Goal: Task Accomplishment & Management: Manage account settings

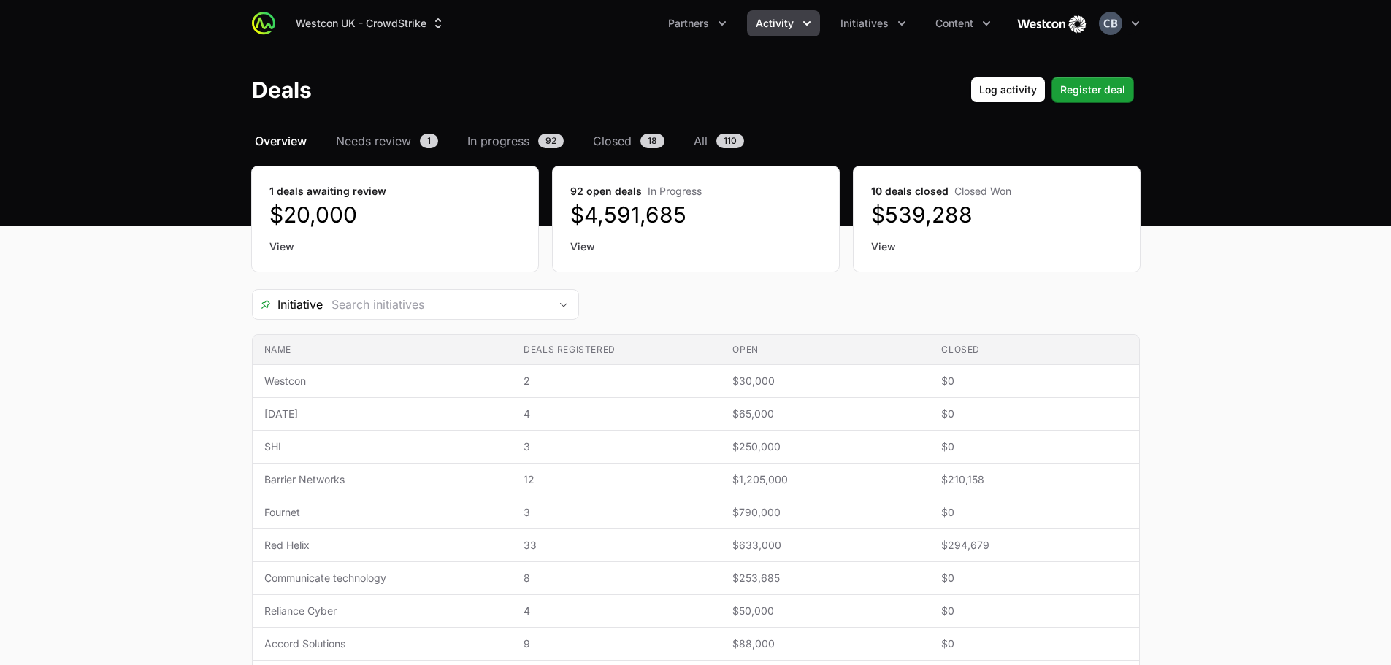
click at [809, 22] on icon "Activity menu" at bounding box center [807, 23] width 15 height 15
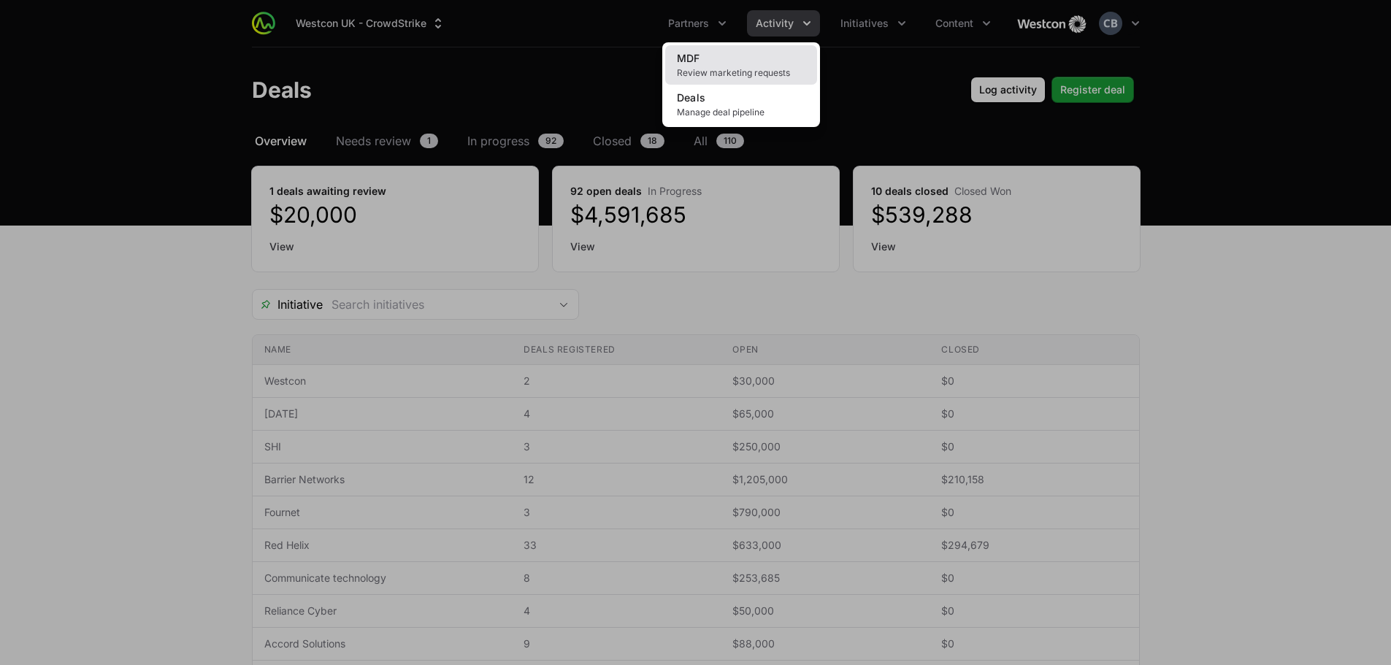
click at [773, 69] on span "Review marketing requests" at bounding box center [741, 73] width 129 height 12
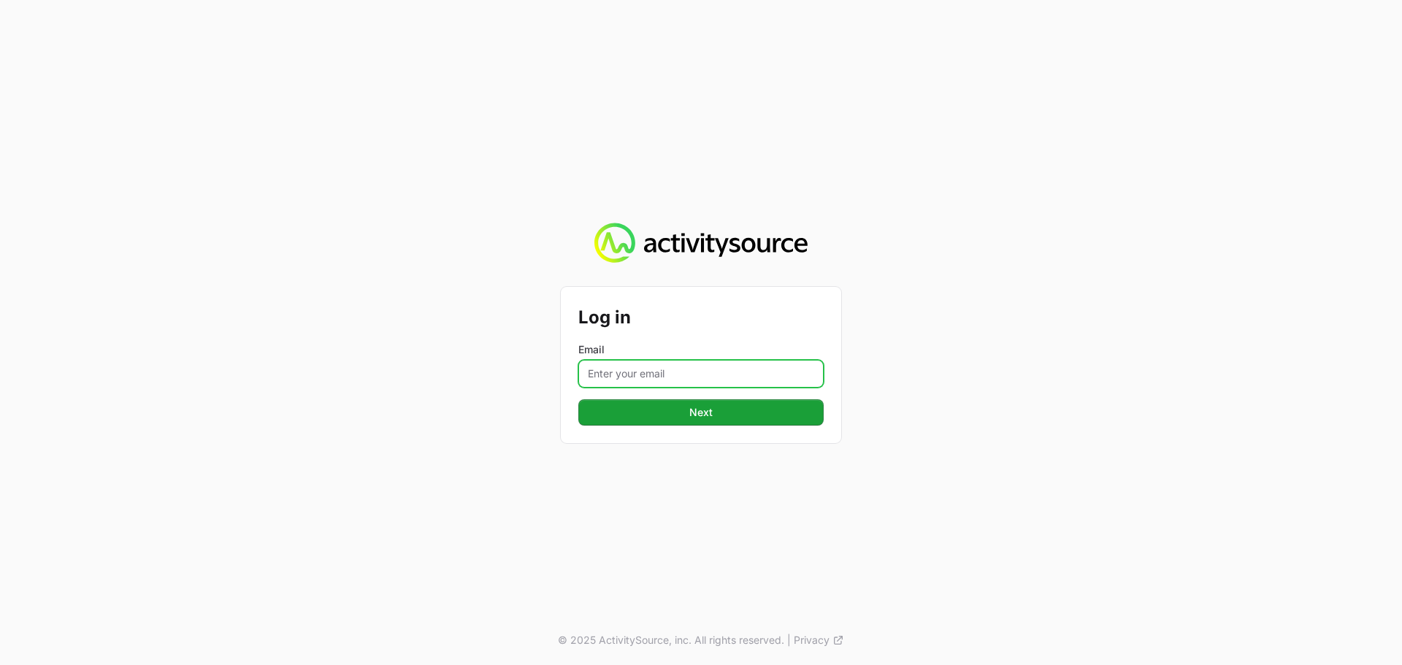
click at [718, 379] on input "Email" at bounding box center [700, 374] width 245 height 28
type input "[EMAIL_ADDRESS][DOMAIN_NAME]"
click at [679, 413] on span "Next" at bounding box center [701, 413] width 228 height 18
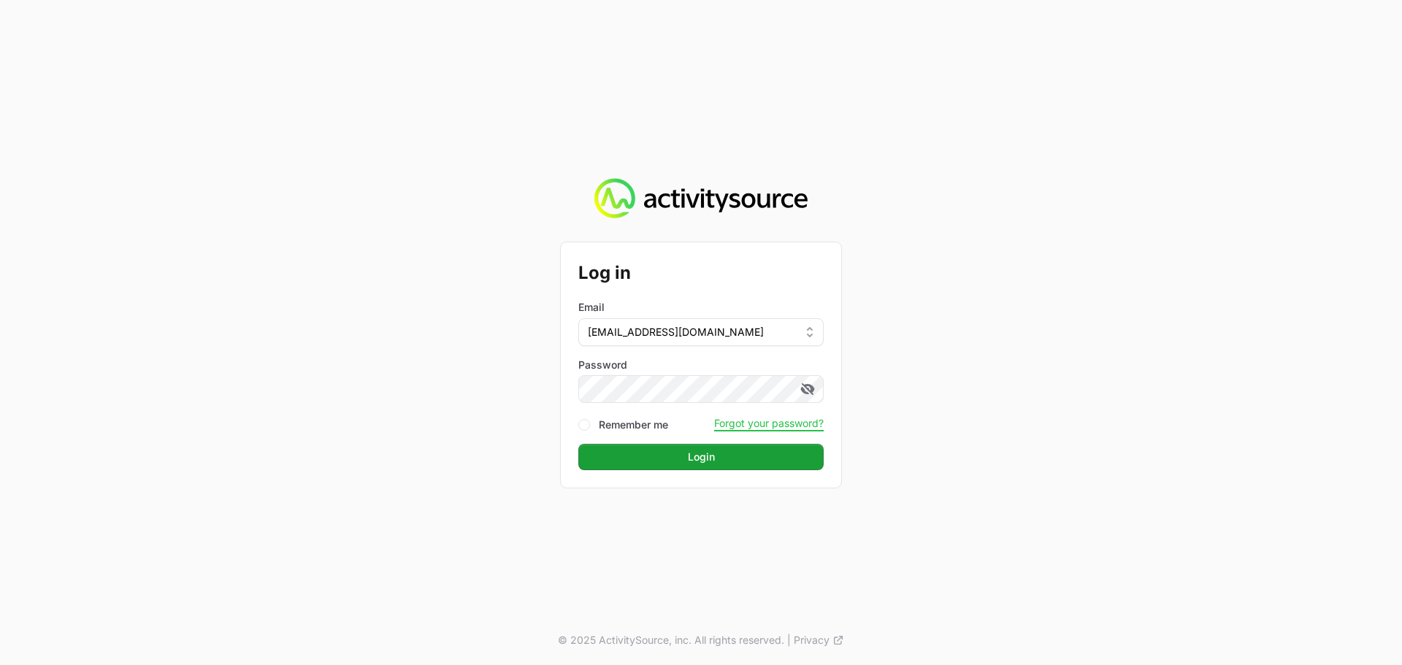
click at [578, 444] on button "Login Login" at bounding box center [700, 457] width 245 height 26
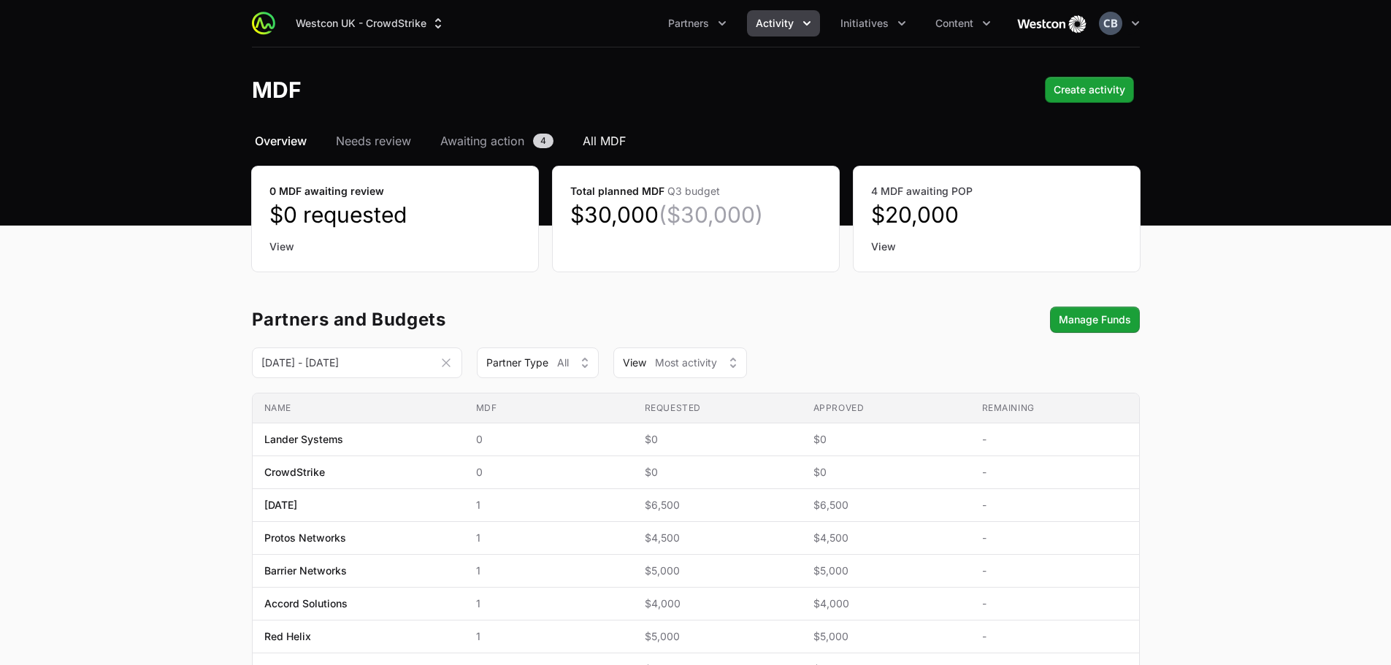
click at [595, 139] on span "All MDF" at bounding box center [604, 141] width 43 height 18
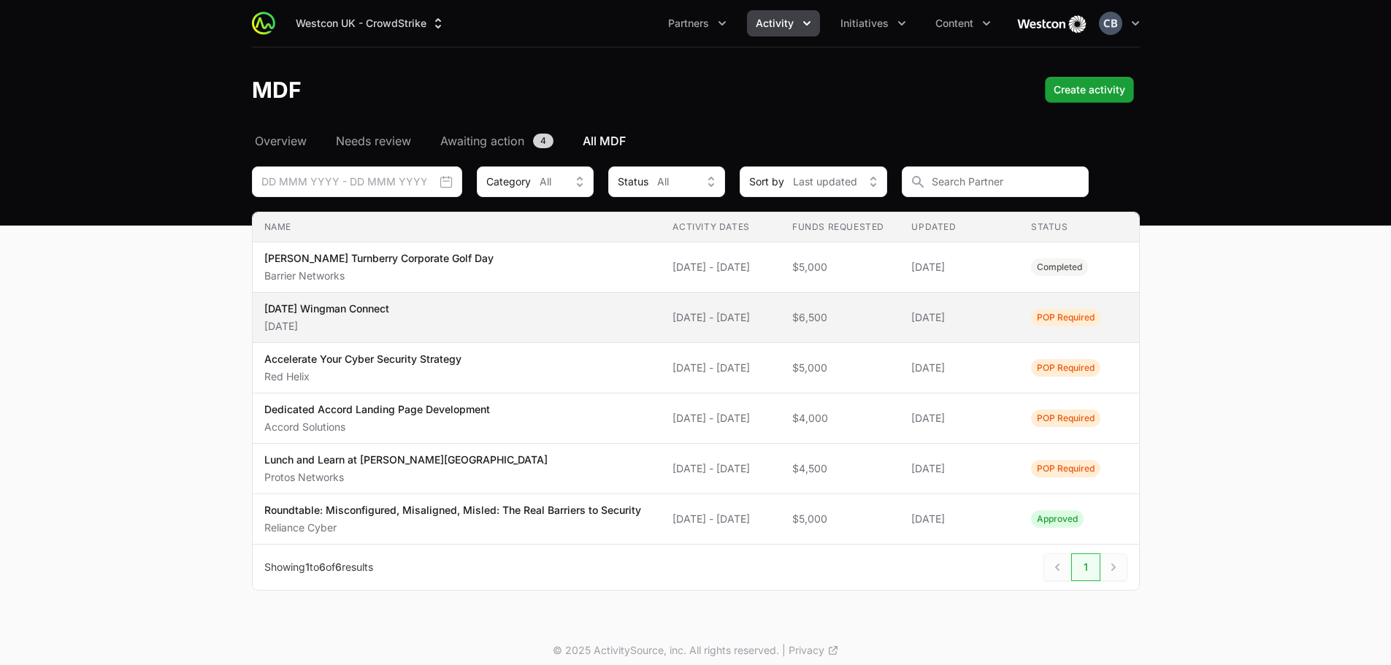
drag, startPoint x: 223, startPoint y: 364, endPoint x: 279, endPoint y: 304, distance: 82.2
click at [223, 364] on main "Select a tab Overview Needs review Awaiting action All MDF Overview Needs revie…" at bounding box center [695, 379] width 1391 height 494
